Goal: Task Accomplishment & Management: Manage account settings

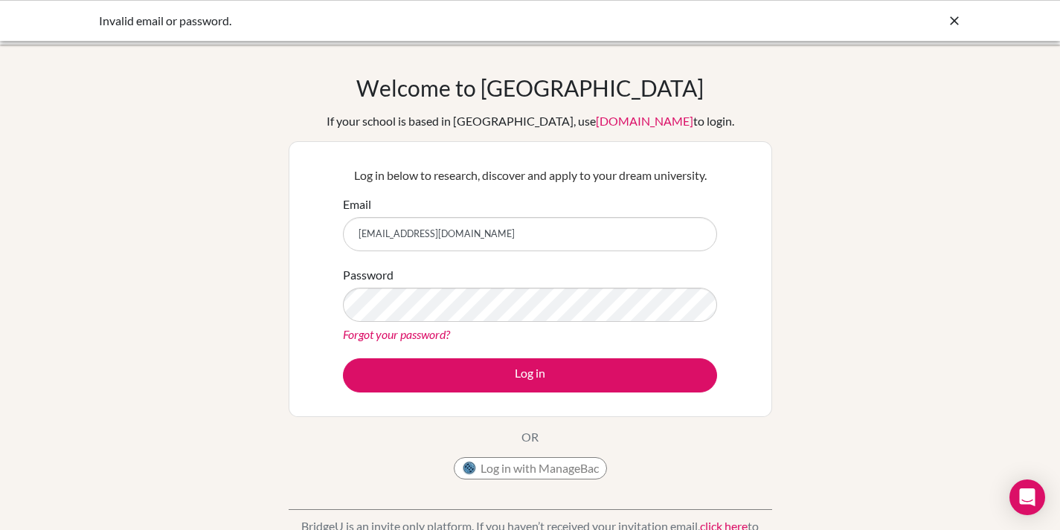
scroll to position [85, 0]
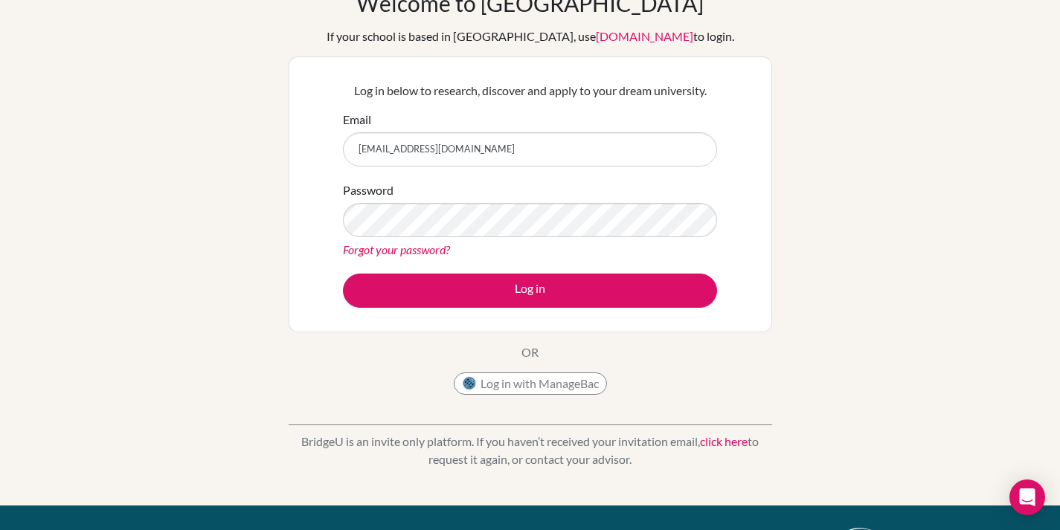
click at [343, 274] on button "Log in" at bounding box center [530, 291] width 374 height 34
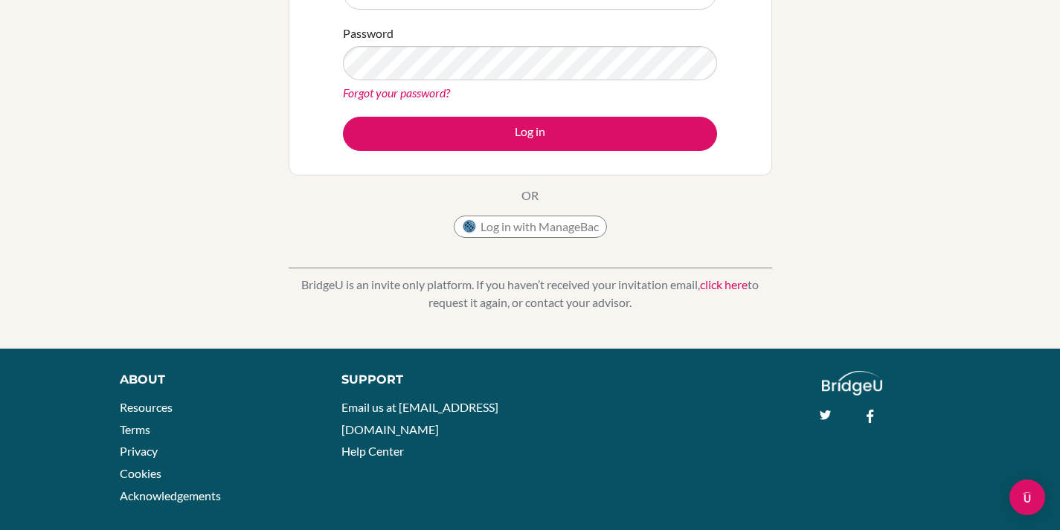
scroll to position [263, 0]
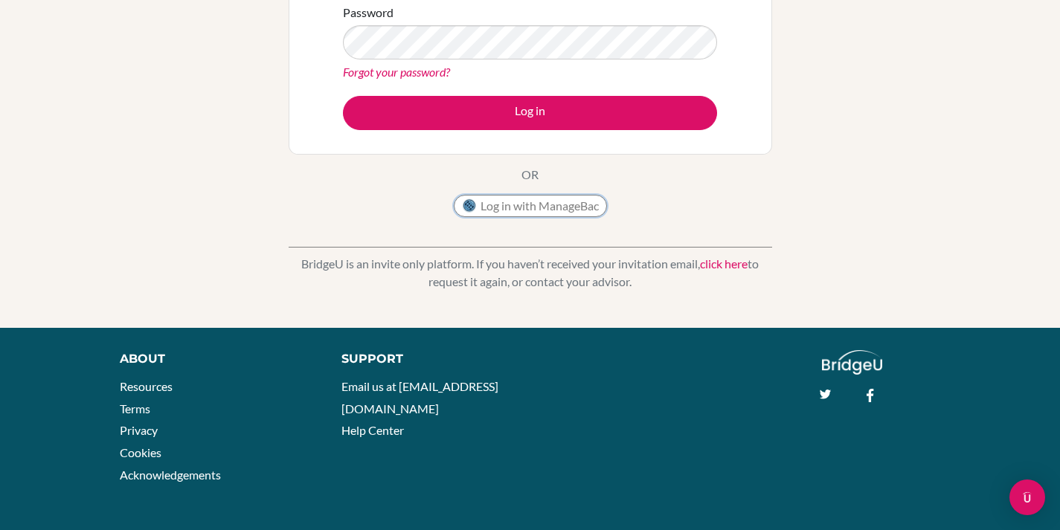
click at [494, 204] on button "Log in with ManageBac" at bounding box center [530, 206] width 153 height 22
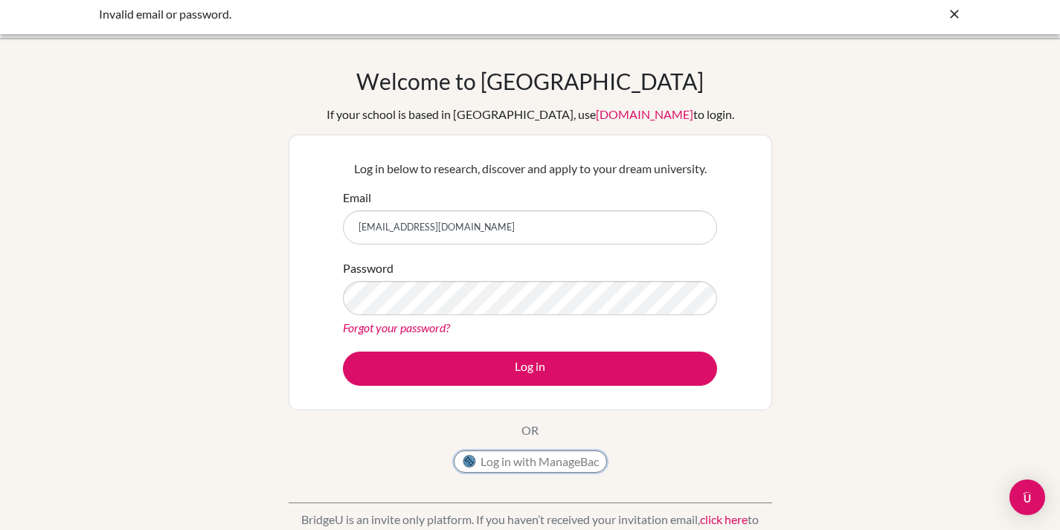
scroll to position [0, 0]
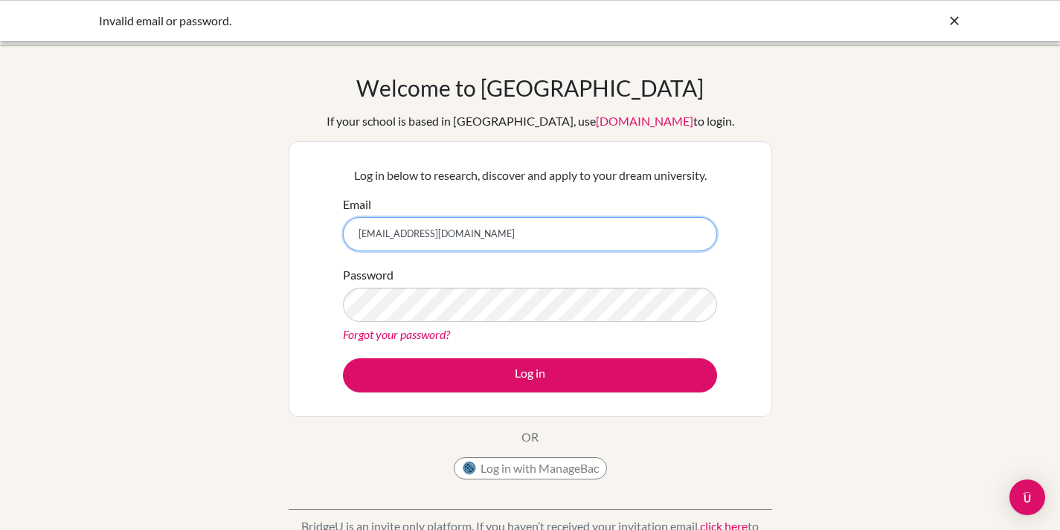
click at [484, 232] on input "[EMAIL_ADDRESS][DOMAIN_NAME]" at bounding box center [530, 234] width 374 height 34
type input "[EMAIL_ADDRESS][DOMAIN_NAME]"
